Goal: Contribute content: Contribute content

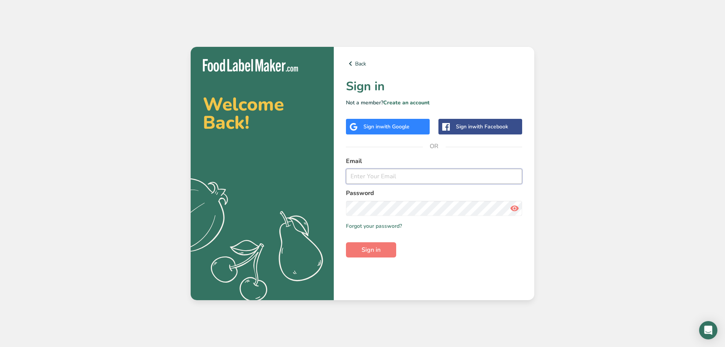
click at [384, 174] on input "email" at bounding box center [434, 176] width 176 height 15
click at [0, 346] on com-1password-button at bounding box center [0, 347] width 0 height 0
type input "ryan@rthomasdesign.com"
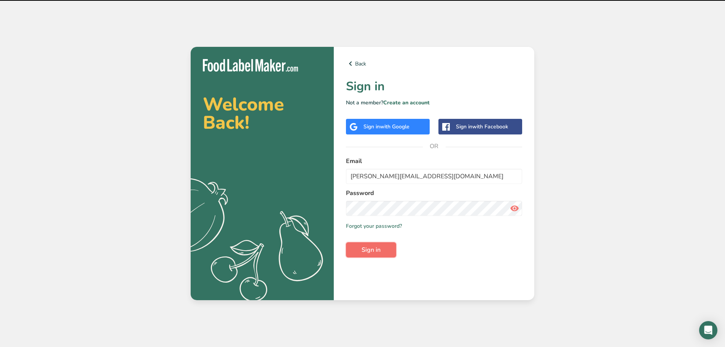
click at [355, 252] on button "Sign in" at bounding box center [371, 249] width 50 height 15
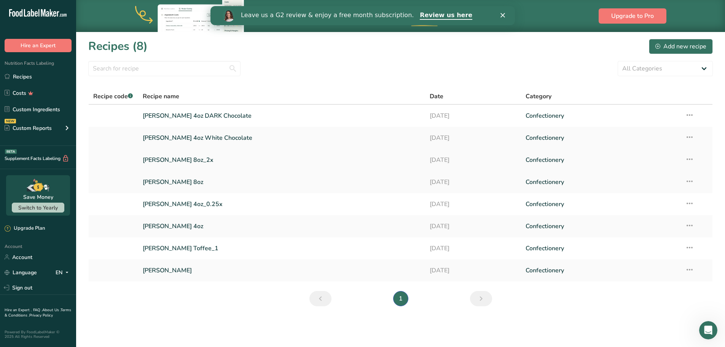
click at [240, 162] on link "Thomas Toffee 8oz_2x" at bounding box center [282, 160] width 278 height 16
click at [248, 203] on link "Thomas Toffee 4oz_0.25x" at bounding box center [282, 204] width 278 height 16
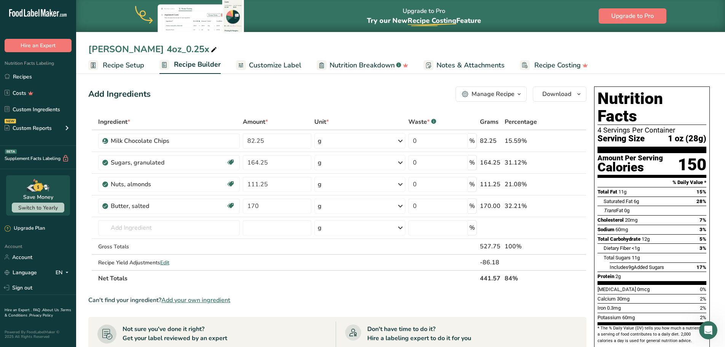
click at [497, 94] on div "Manage Recipe" at bounding box center [492, 93] width 43 height 9
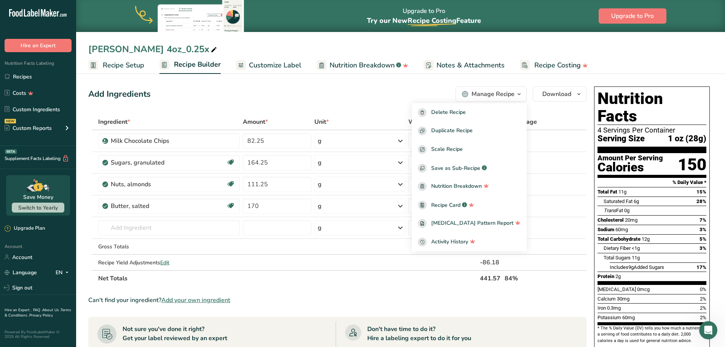
click at [208, 50] on div "Thomas Toffee 4oz_0.25x" at bounding box center [400, 49] width 649 height 14
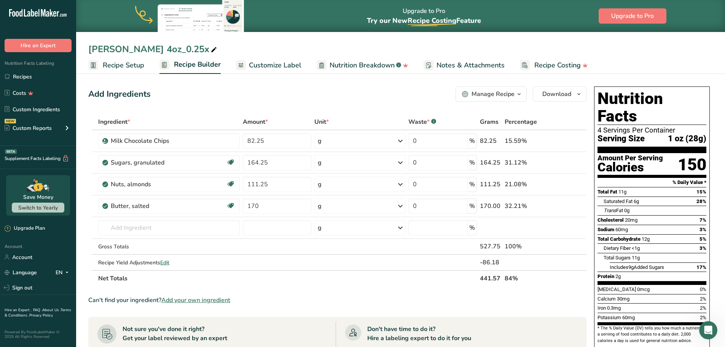
click at [209, 50] on span at bounding box center [213, 49] width 9 height 9
click at [154, 49] on input "Thomas Toffee 4oz_0.25x" at bounding box center [400, 49] width 624 height 14
drag, startPoint x: 235, startPoint y: 47, endPoint x: 309, endPoint y: 43, distance: 74.3
click at [309, 43] on input "Thomas Toffee Milk Chocolate 4oz_0.25x" at bounding box center [400, 49] width 624 height 14
type input "Thomas Toffee Milk Chocolate 4oz"
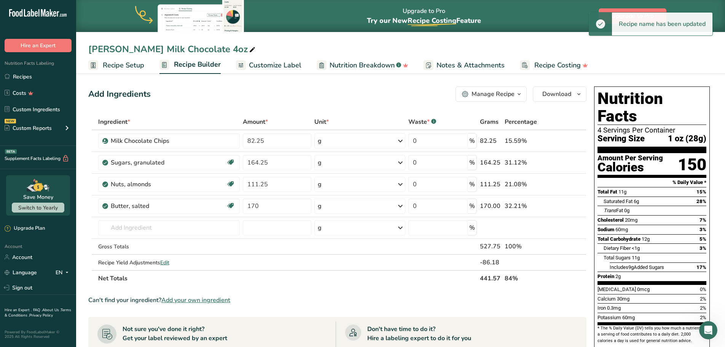
click at [221, 92] on div "Add Ingredients Manage Recipe Delete Recipe Duplicate Recipe Scale Recipe Save …" at bounding box center [337, 93] width 498 height 15
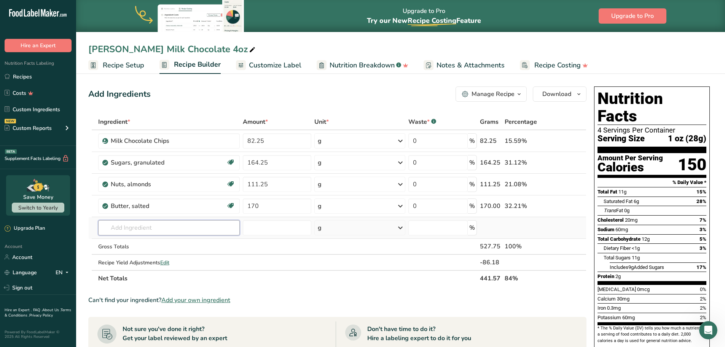
click at [222, 227] on input "text" at bounding box center [169, 227] width 142 height 15
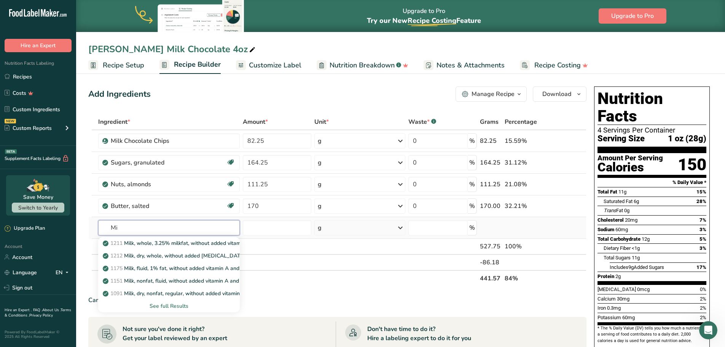
type input "M"
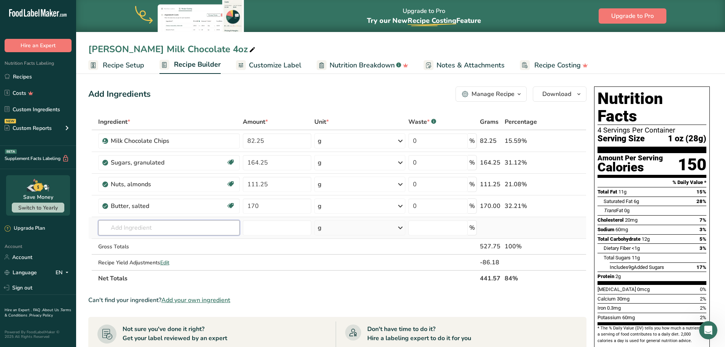
type input "H"
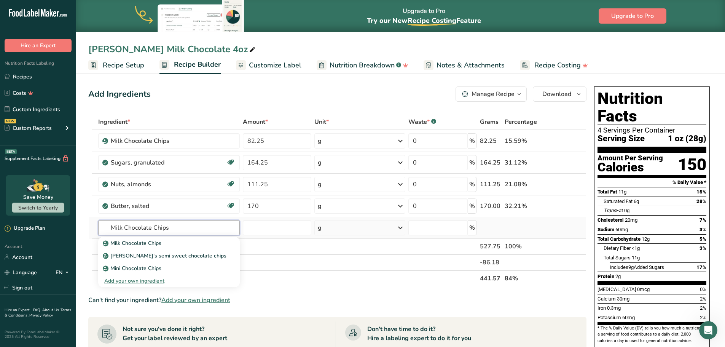
type input "Milk Chocolate Chips"
click at [137, 282] on div "Add your own ingredient" at bounding box center [168, 281] width 129 height 8
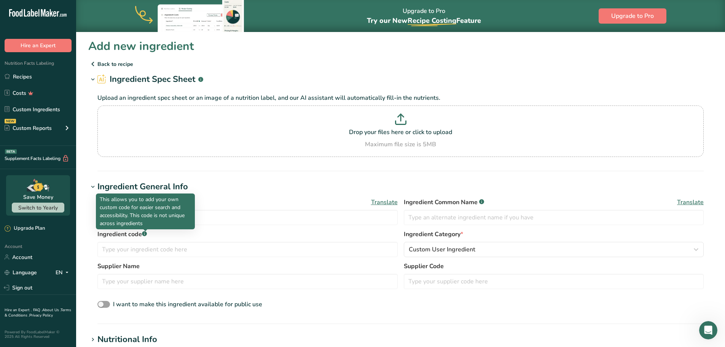
click at [160, 218] on p "This allows you to add your own custom code for easier search and accessibility…" at bounding box center [145, 211] width 91 height 32
click at [257, 215] on input "text" at bounding box center [247, 217] width 300 height 15
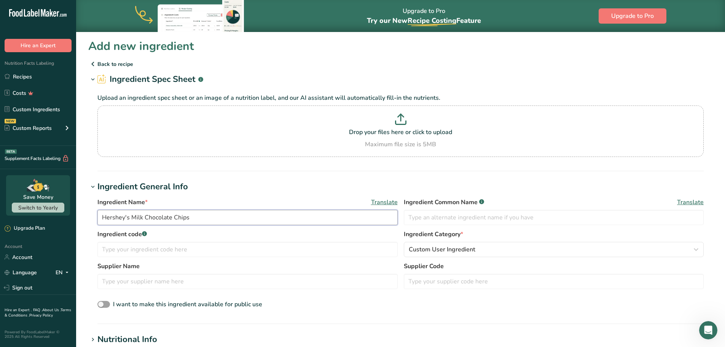
type input "Hershey's Milk Chocolate Chips"
type input "Milk Chocolate"
click at [161, 250] on input "text" at bounding box center [247, 249] width 300 height 15
paste input "Milk Chocolate"
click at [82, 221] on section "Add new ingredient Back to recipe Ingredient Spec Sheet .a-a{fill:#347362;}.b-a…" at bounding box center [400, 306] width 649 height 549
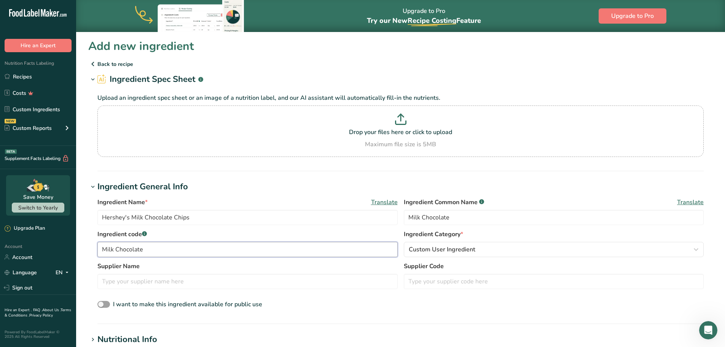
click at [102, 252] on input "Milk Chocolate" at bounding box center [247, 249] width 300 height 15
click at [173, 248] on input "Hershey Milk Chocolate" at bounding box center [247, 249] width 300 height 15
type input "Hershey Milk Chocolate Chips"
click at [262, 127] on p at bounding box center [400, 120] width 602 height 14
click at [262, 127] on input "Drop your files here or click to upload Maximum file size is 5MB" at bounding box center [400, 130] width 606 height 51
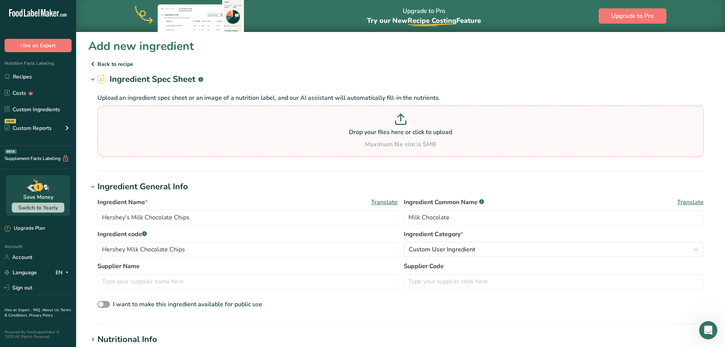
type input "C:\fakepath\HERSH MILK CHOCOLATE.pdf"
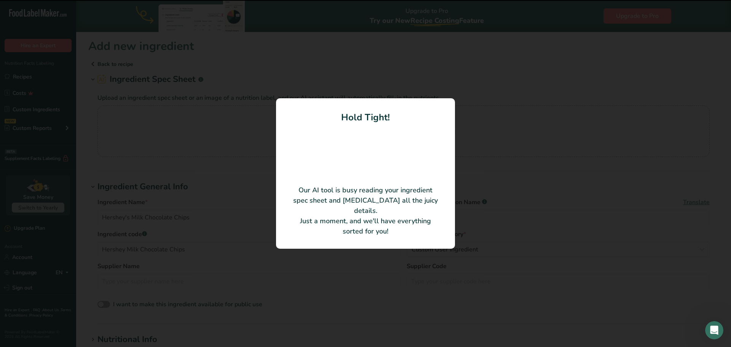
type input "Chips, Milk Chocolate, Baking, (1,000 count/lb.), 25 lb., US"
type input "The Hershey Company"
type input "34000-61425"
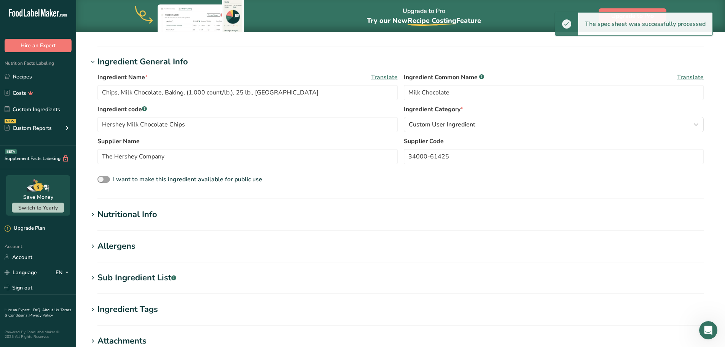
scroll to position [114, 0]
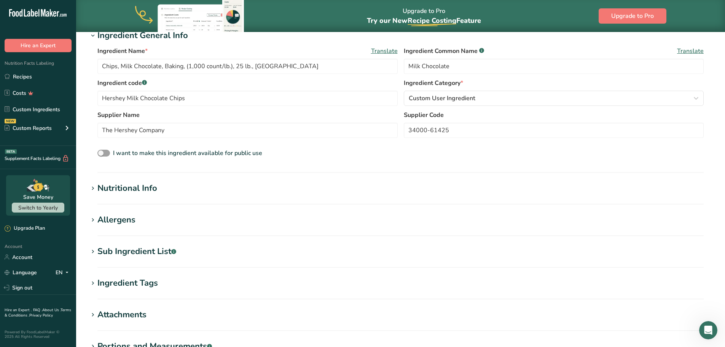
click at [139, 253] on div "Sub Ingredient List .a-a{fill:#347362;}.b-a{fill:#fff;}" at bounding box center [136, 251] width 79 height 13
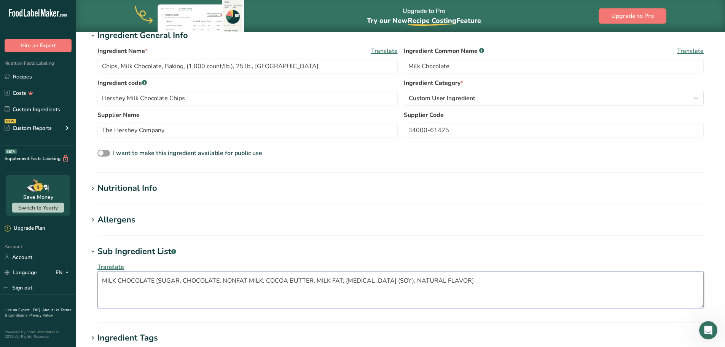
click at [500, 285] on textarea "MILK CHOCOLATE [SUGAR; CHOCOLATE; NONFAT MILK; COCOA BUTTER; MILK FAT; LECITHIN…" at bounding box center [400, 289] width 606 height 37
click at [449, 294] on textarea "MILK CHOCOLATE [SUGAR; CHOCOLATE; NONFAT MILK; COCOA BUTTER; MILK FAT; LECITHIN…" at bounding box center [400, 289] width 606 height 37
paste textarea "ilk Chocolate [Sugar; Chocolate; Nonfat Milk; Cocoa Butter; Milk Fat; Lecithin …"
type textarea "Milk Chocolate [Sugar; Chocolate; Nonfat Milk; Cocoa Butter; Milk Fat; Lecithin…"
click at [531, 236] on hr at bounding box center [400, 235] width 606 height 1
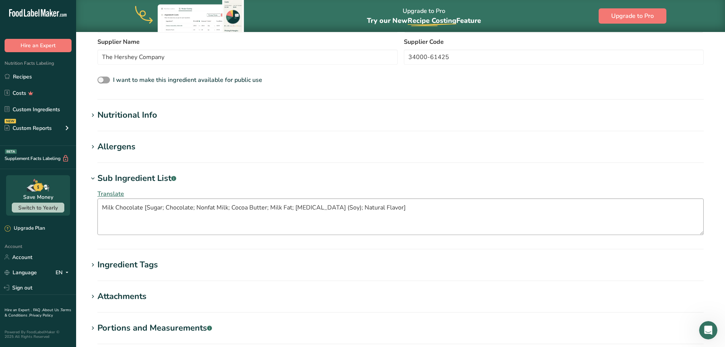
scroll to position [277, 0]
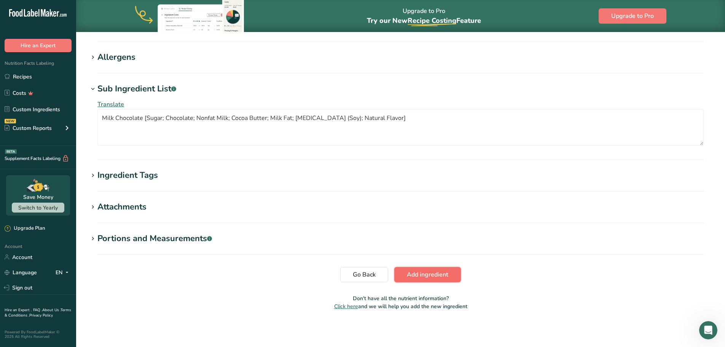
click at [448, 281] on button "Add ingredient" at bounding box center [427, 274] width 67 height 15
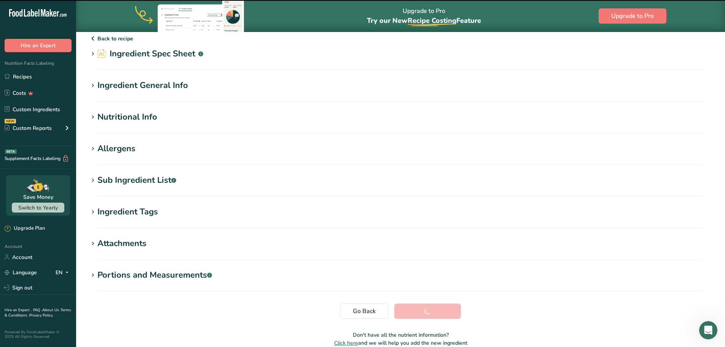
scroll to position [0, 0]
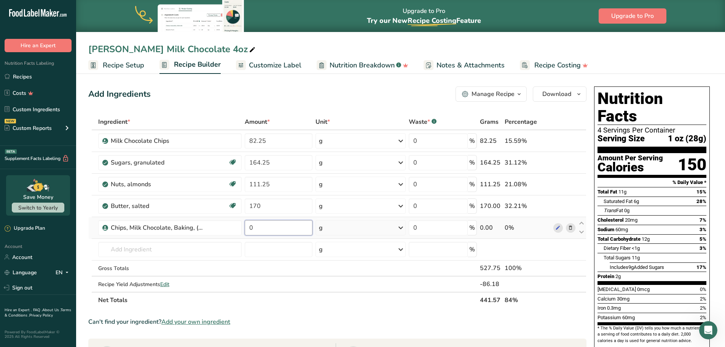
click at [290, 228] on input "0" at bounding box center [279, 227] width 68 height 15
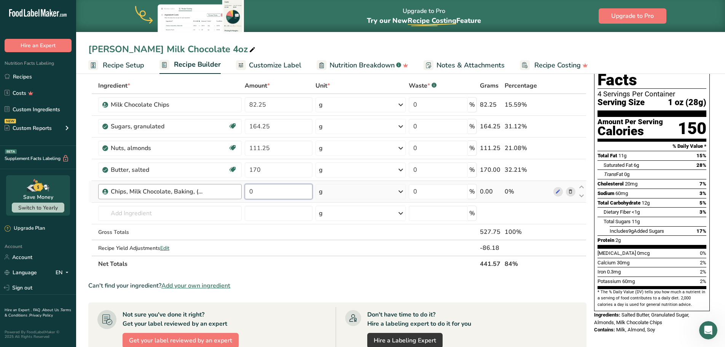
scroll to position [38, 0]
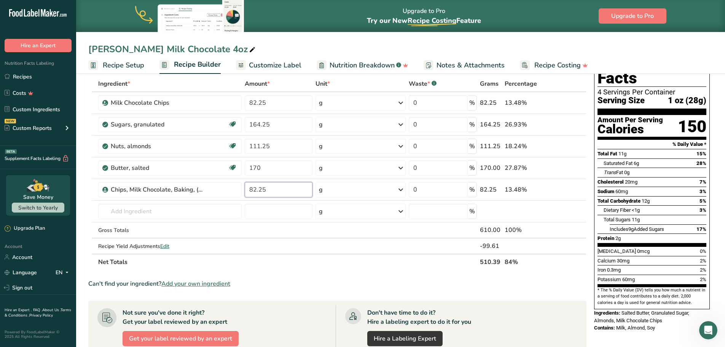
type input "82.25"
click at [309, 275] on section "Ingredient * Amount * Unit * Waste * .a-a{fill:#347362;}.b-a{fill:#fff;} Grams …" at bounding box center [337, 291] width 498 height 431
click at [570, 103] on icon at bounding box center [570, 103] width 5 height 8
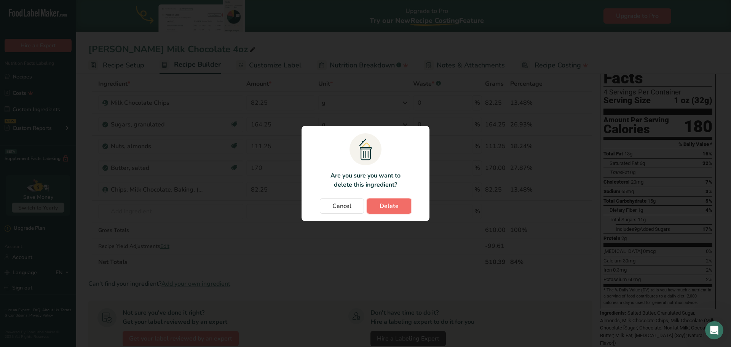
click at [393, 207] on span "Delete" at bounding box center [388, 205] width 19 height 9
type input "164.25"
type input "111.25"
type input "170"
type input "82.25"
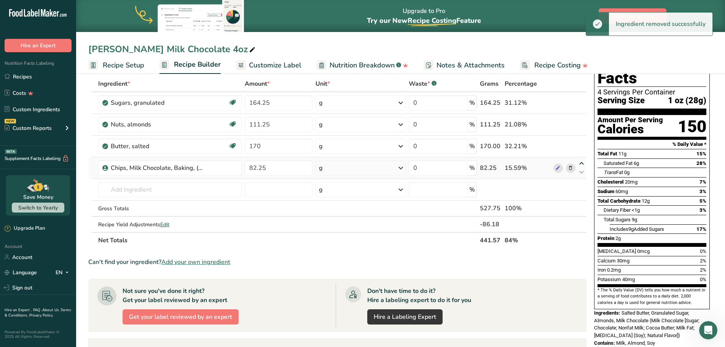
click at [581, 164] on icon at bounding box center [581, 164] width 9 height 6
type input "82.25"
type input "170"
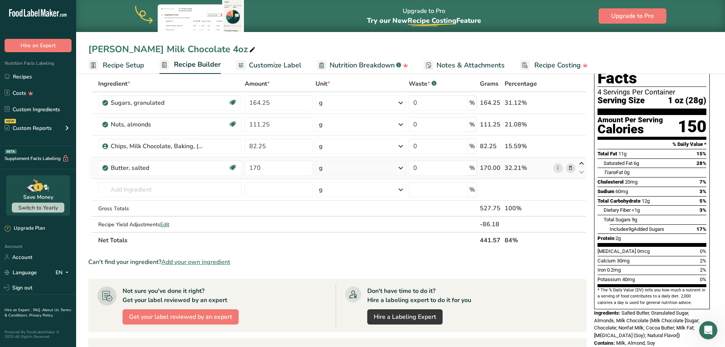
click at [580, 161] on icon at bounding box center [581, 164] width 9 height 6
type input "170"
type input "82.25"
click at [581, 142] on icon at bounding box center [581, 142] width 9 height 6
type input "170"
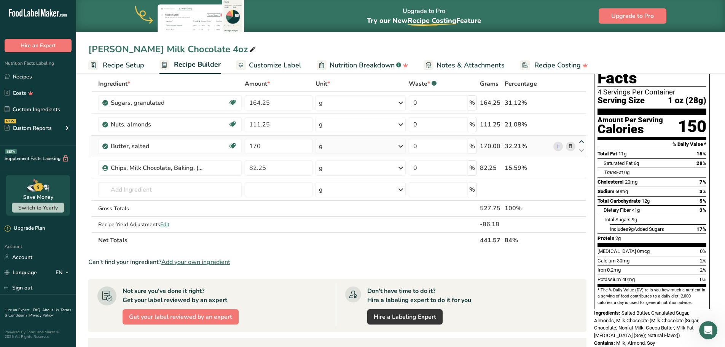
type input "111.25"
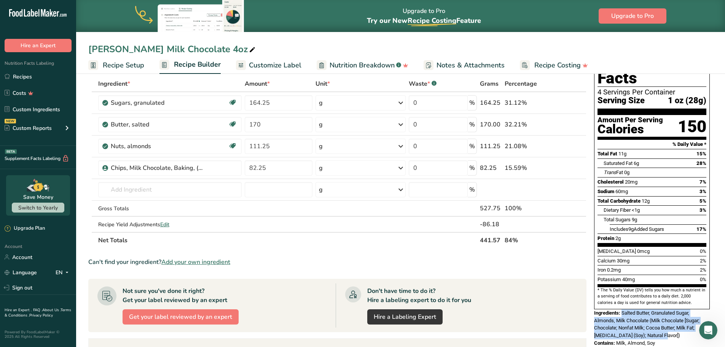
drag, startPoint x: 674, startPoint y: 317, endPoint x: 623, endPoint y: 294, distance: 55.4
click at [623, 309] on div "Ingredients: Salted Butter, Granulated Sugar, Almonds, Milk Chocolate (Milk Cho…" at bounding box center [652, 324] width 116 height 30
copy span "Salted Butter, Granulated Sugar, Almonds, Milk Chocolate (Milk Chocolate [Sugar…"
